Goal: Task Accomplishment & Management: Manage account settings

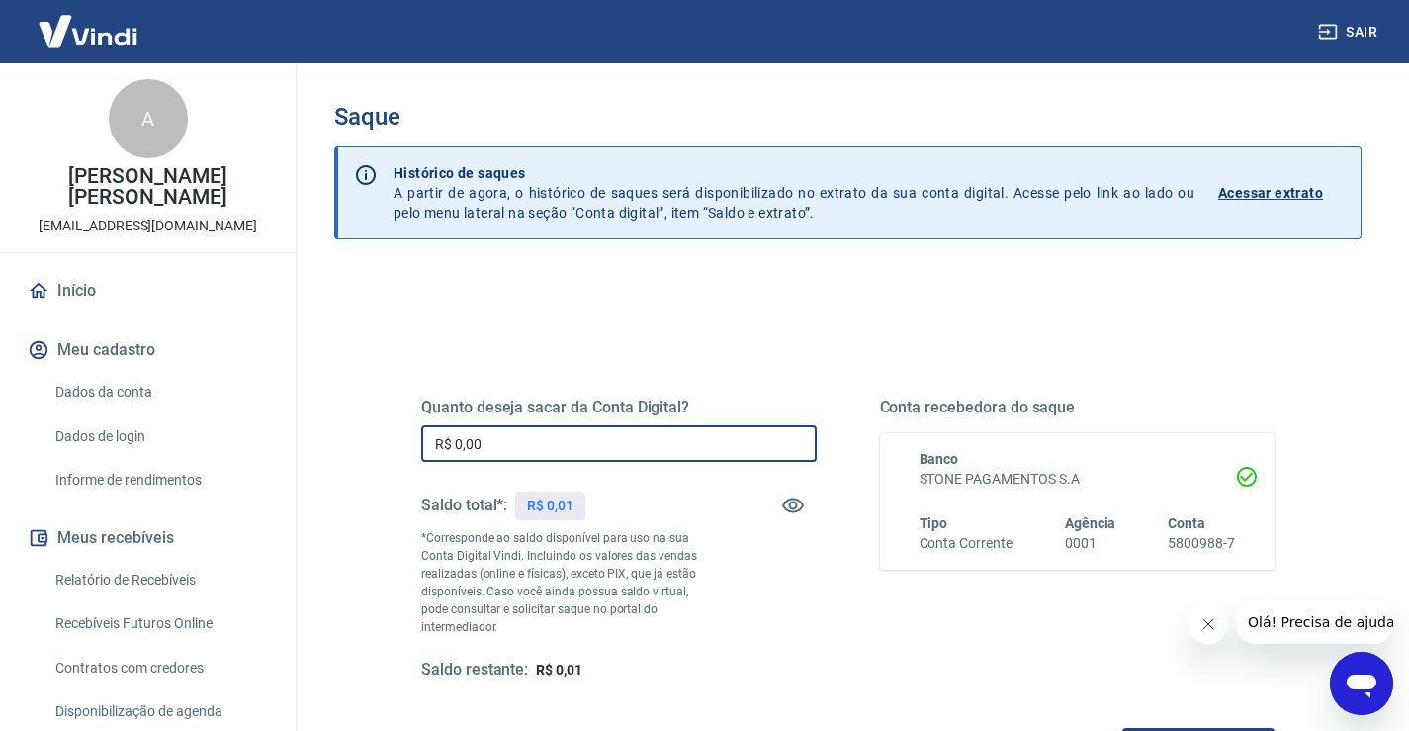
click at [558, 435] on input "R$ 0,00" at bounding box center [618, 443] width 395 height 37
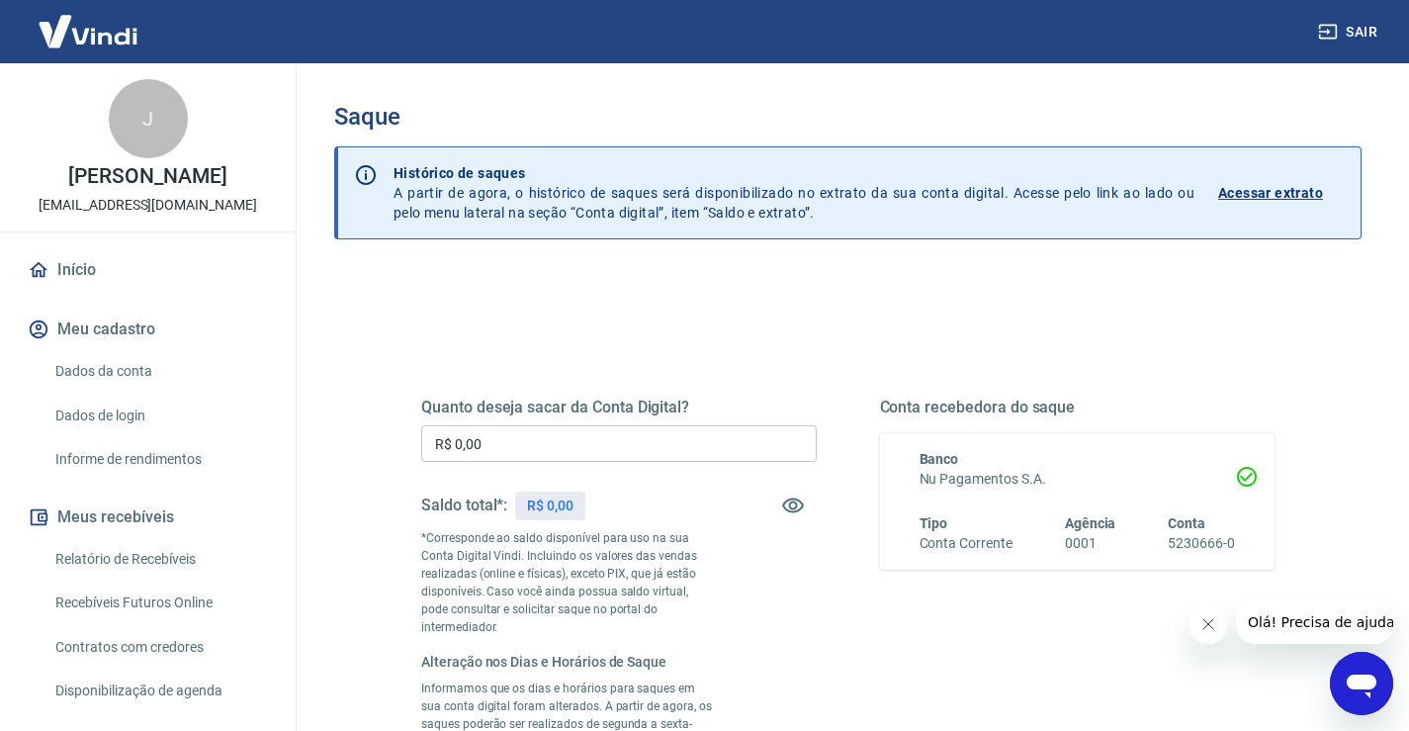
click at [528, 437] on input "R$ 0,00" at bounding box center [618, 443] width 395 height 37
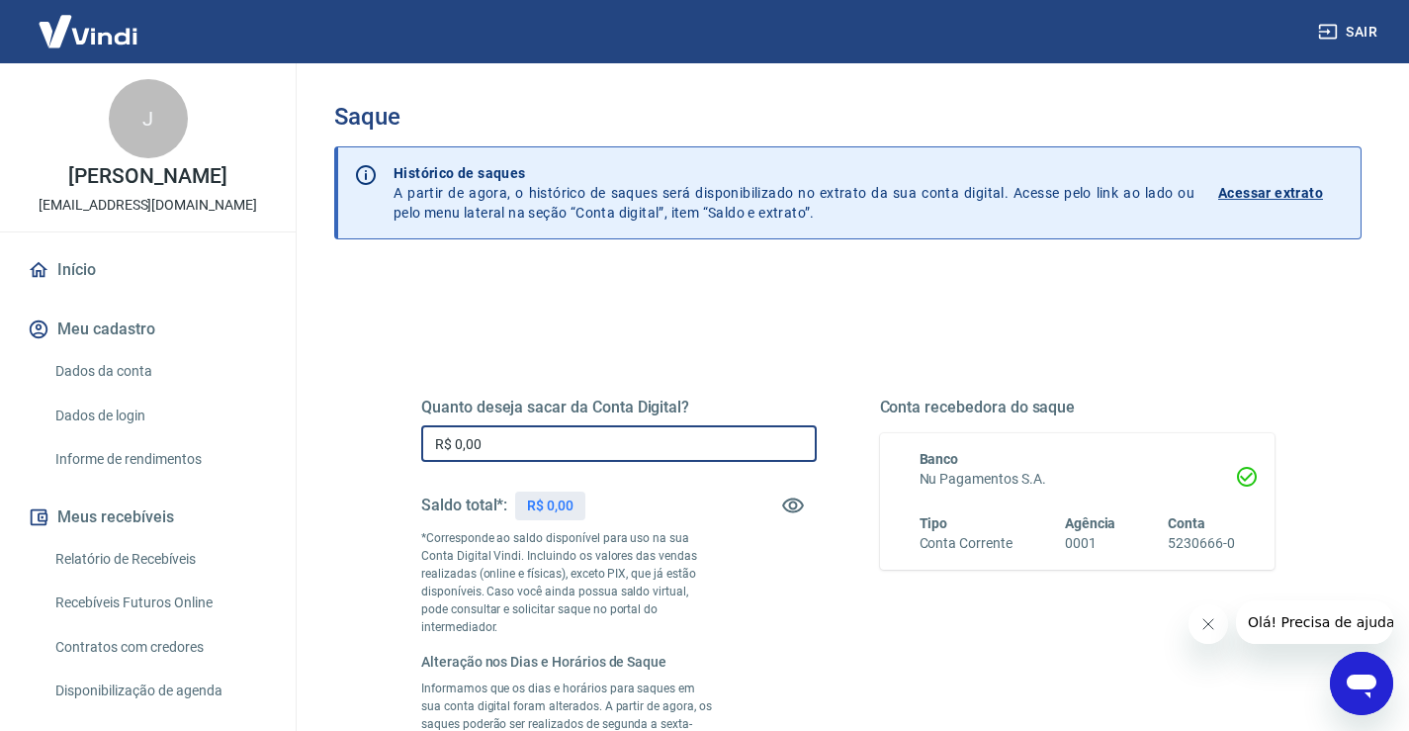
click at [533, 437] on input "R$ 0,00" at bounding box center [618, 443] width 395 height 37
